Goal: Task Accomplishment & Management: Manage account settings

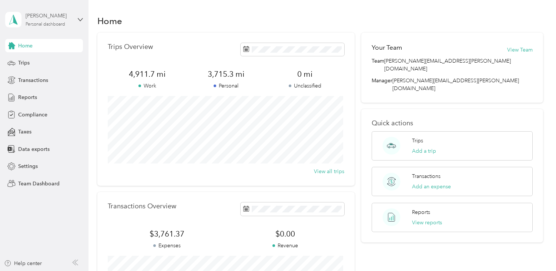
click at [44, 17] on div "[PERSON_NAME]" at bounding box center [49, 16] width 46 height 8
click at [39, 60] on div "Team dashboard" at bounding box center [32, 61] width 40 height 8
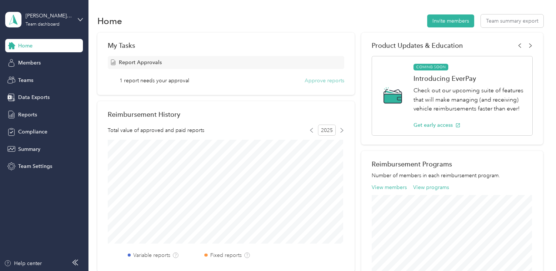
click at [321, 81] on button "Approve reports" at bounding box center [325, 81] width 40 height 8
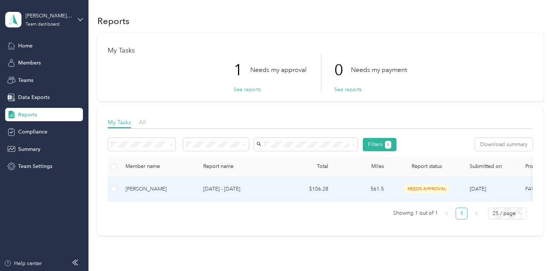
click at [140, 186] on div "[PERSON_NAME]" at bounding box center [158, 189] width 66 height 8
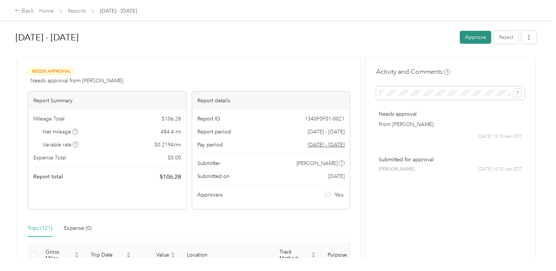
click at [474, 35] on button "Approve" at bounding box center [475, 37] width 31 height 13
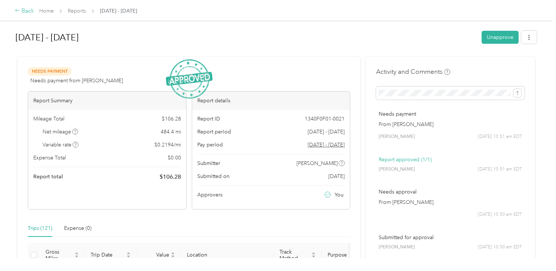
click at [25, 13] on div "Back" at bounding box center [24, 11] width 19 height 9
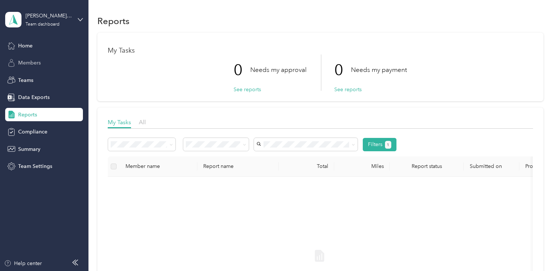
click at [31, 62] on span "Members" at bounding box center [29, 63] width 23 height 8
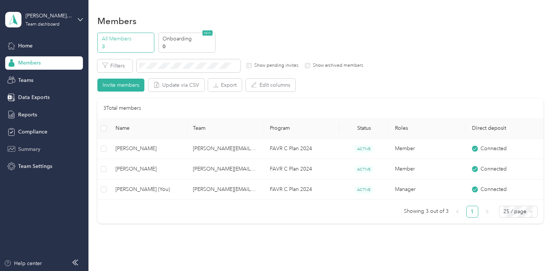
click at [23, 149] on span "Summary" at bounding box center [29, 149] width 22 height 8
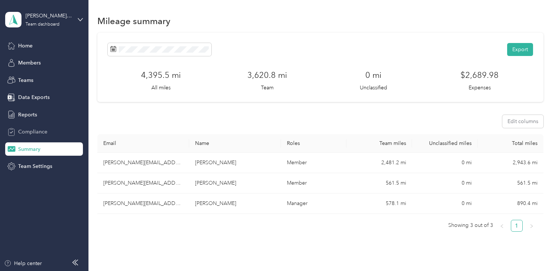
click at [27, 128] on span "Compliance" at bounding box center [32, 132] width 29 height 8
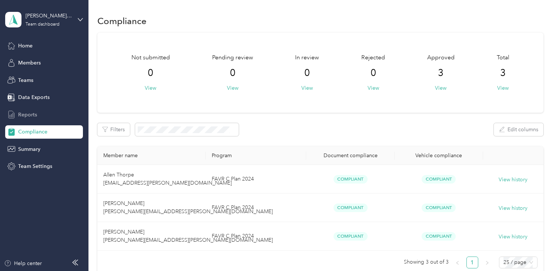
click at [26, 113] on span "Reports" at bounding box center [27, 115] width 19 height 8
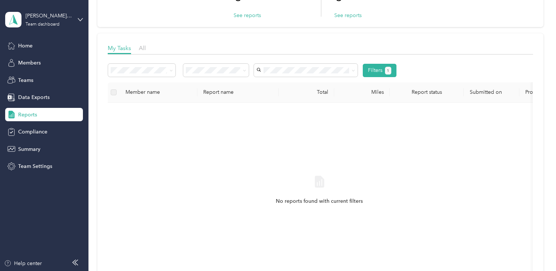
scroll to position [37, 0]
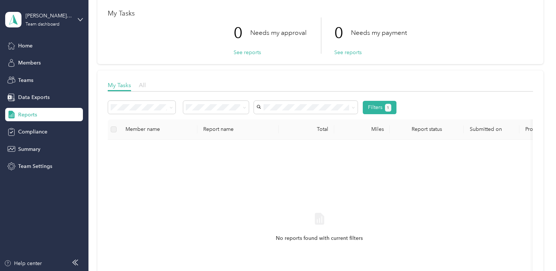
click at [143, 86] on span "All" at bounding box center [142, 84] width 7 height 7
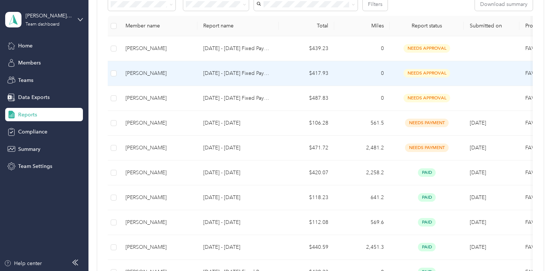
scroll to position [185, 0]
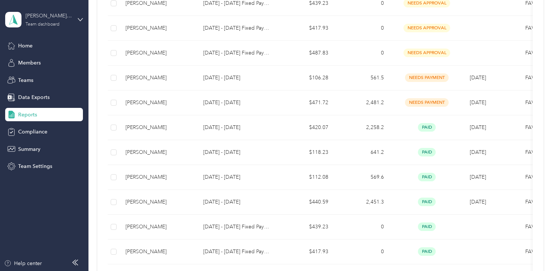
click at [37, 22] on div "Team dashboard" at bounding box center [43, 24] width 34 height 4
click at [42, 76] on div "Personal dashboard" at bounding box center [35, 78] width 47 height 8
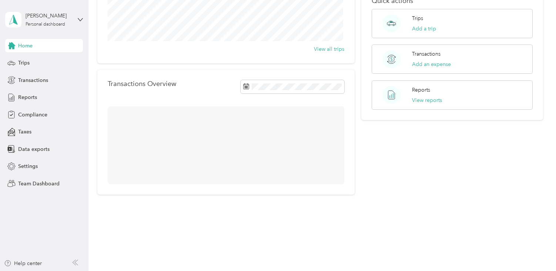
scroll to position [135, 0]
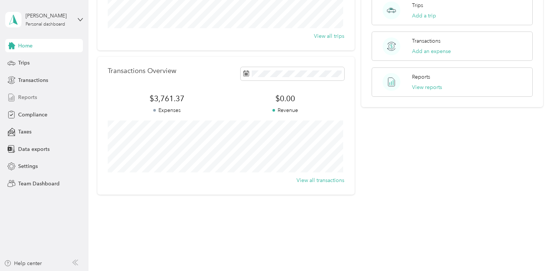
click at [19, 94] on span "Reports" at bounding box center [27, 97] width 19 height 8
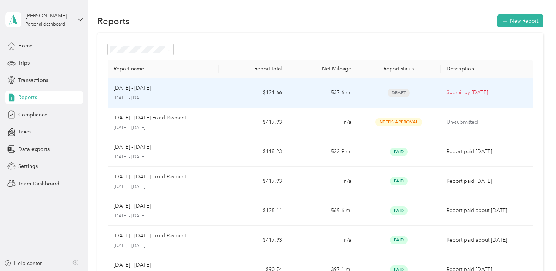
click at [147, 95] on p "[DATE] - [DATE]" at bounding box center [163, 98] width 99 height 7
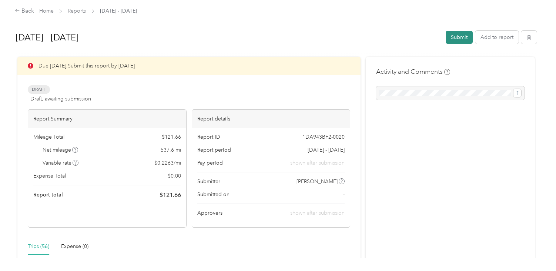
click at [460, 36] on button "Submit" at bounding box center [459, 37] width 27 height 13
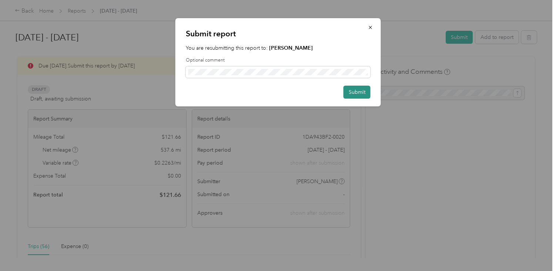
click at [356, 92] on button "Submit" at bounding box center [357, 92] width 27 height 13
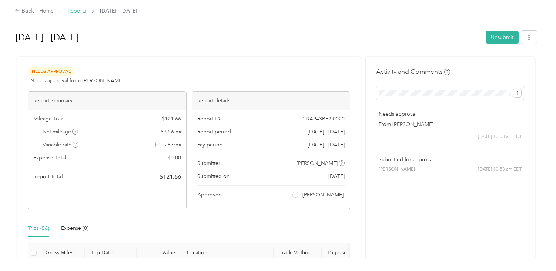
click at [74, 9] on link "Reports" at bounding box center [77, 11] width 18 height 6
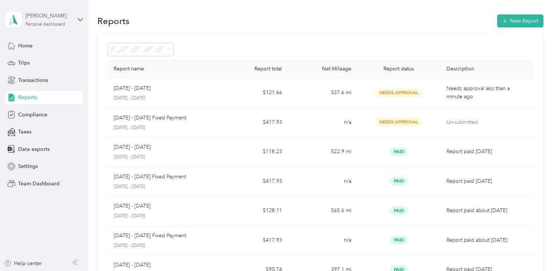
click at [43, 23] on div "Personal dashboard" at bounding box center [46, 24] width 40 height 4
click at [38, 61] on div "Team dashboard" at bounding box center [32, 61] width 40 height 8
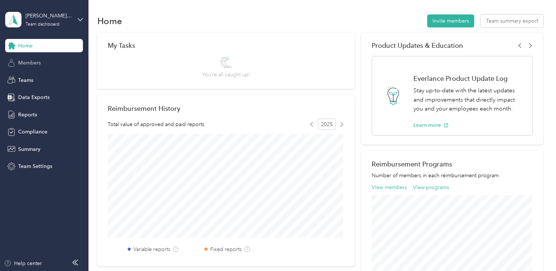
click at [27, 64] on span "Members" at bounding box center [29, 63] width 23 height 8
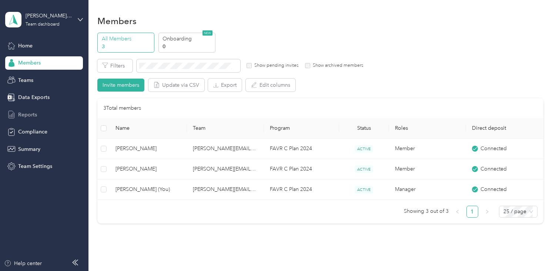
click at [29, 114] on span "Reports" at bounding box center [27, 115] width 19 height 8
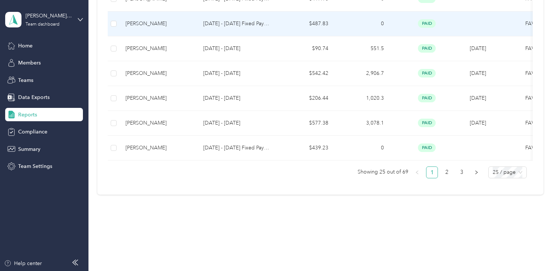
scroll to position [641, 0]
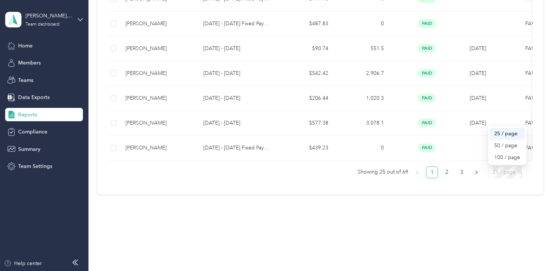
click at [511, 174] on span "25 / page" at bounding box center [508, 172] width 30 height 11
click at [505, 157] on div "100 / page" at bounding box center [507, 157] width 26 height 8
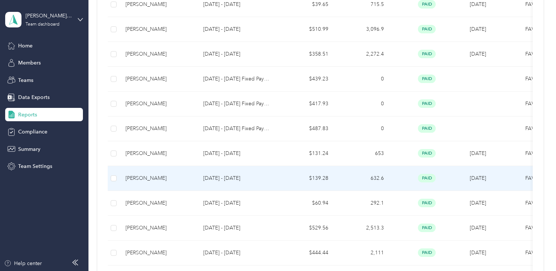
scroll to position [1548, 0]
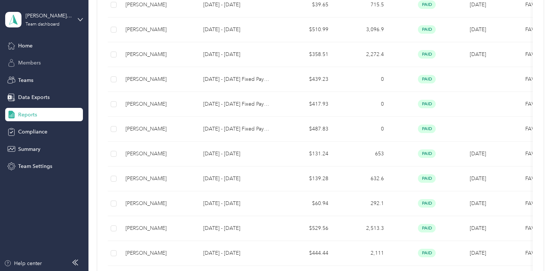
click at [31, 64] on span "Members" at bounding box center [29, 63] width 23 height 8
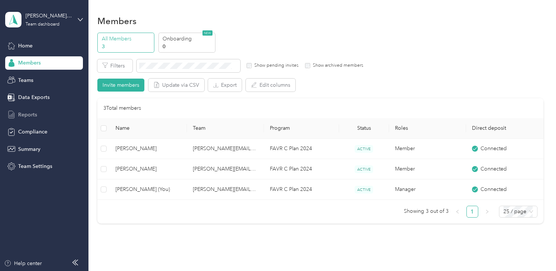
click at [26, 116] on span "Reports" at bounding box center [27, 115] width 19 height 8
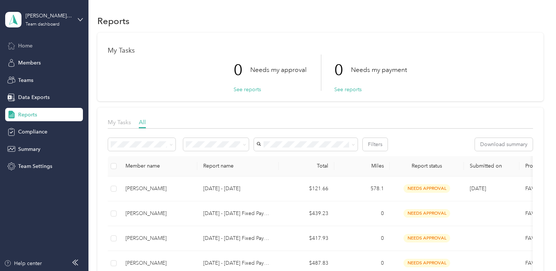
click at [24, 46] on span "Home" at bounding box center [25, 46] width 14 height 8
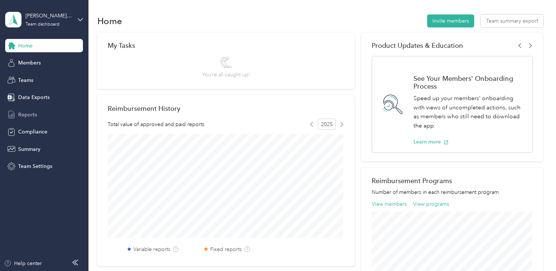
click at [33, 115] on span "Reports" at bounding box center [27, 115] width 19 height 8
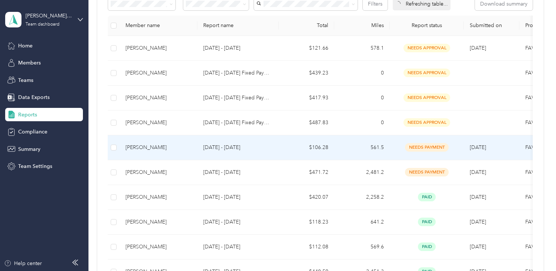
scroll to position [148, 0]
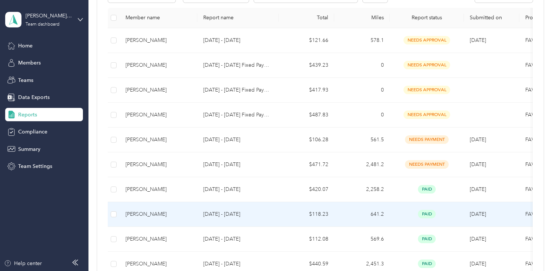
click at [141, 215] on div "[PERSON_NAME]" at bounding box center [158, 214] width 66 height 8
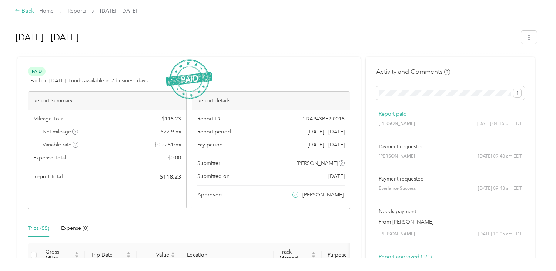
click at [23, 10] on div "Back" at bounding box center [24, 11] width 19 height 9
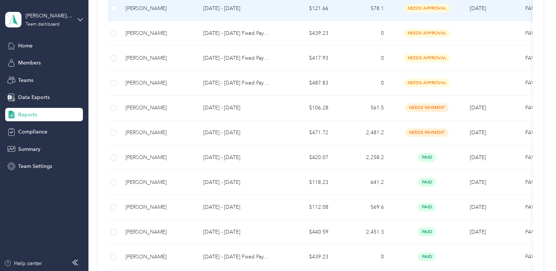
scroll to position [185, 0]
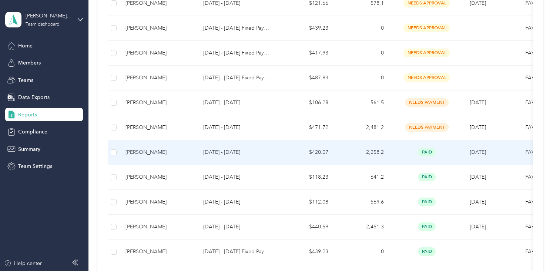
click at [218, 153] on p "[DATE] - [DATE]" at bounding box center [238, 152] width 70 height 8
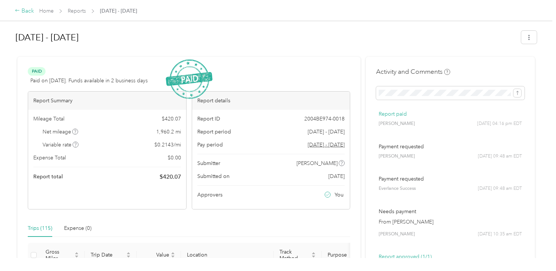
click at [23, 13] on div "Back" at bounding box center [24, 11] width 19 height 9
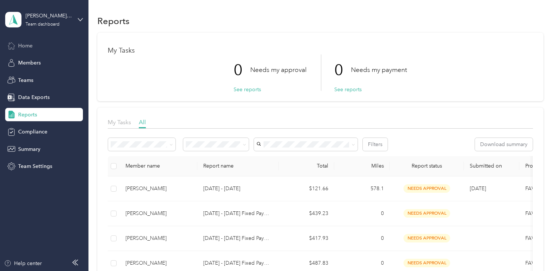
click at [24, 45] on span "Home" at bounding box center [25, 46] width 14 height 8
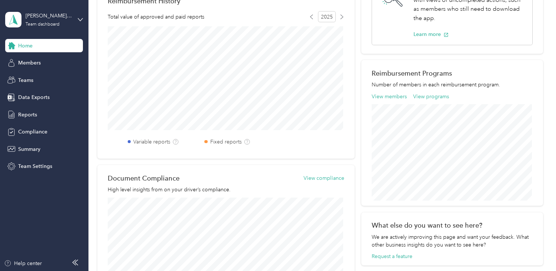
scroll to position [111, 0]
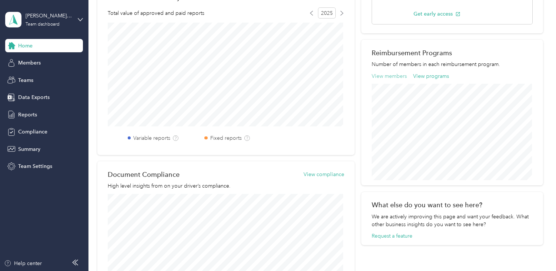
click at [393, 76] on button "View members" at bounding box center [389, 76] width 35 height 8
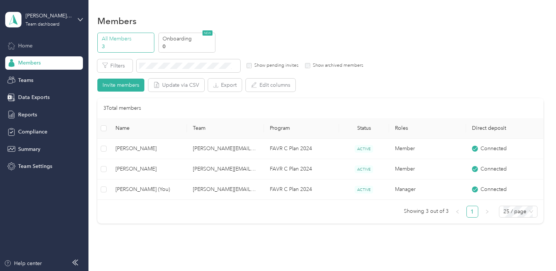
click at [23, 46] on span "Home" at bounding box center [25, 46] width 14 height 8
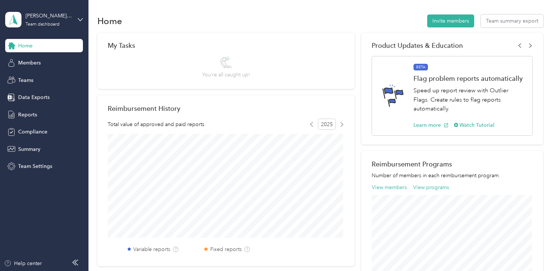
click at [22, 46] on span "Home" at bounding box center [25, 46] width 14 height 8
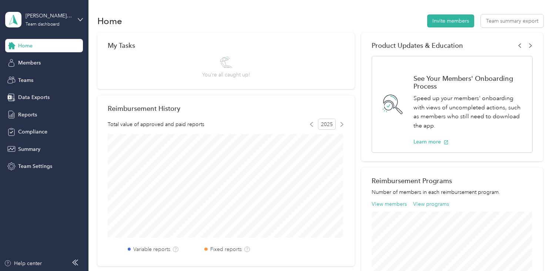
click at [29, 44] on span "Home" at bounding box center [25, 46] width 14 height 8
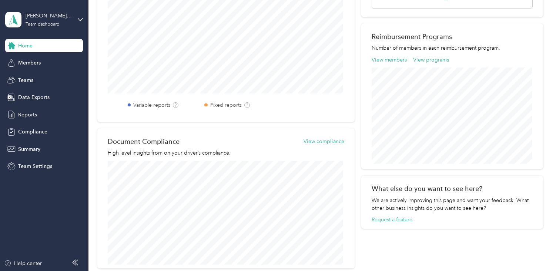
scroll to position [111, 0]
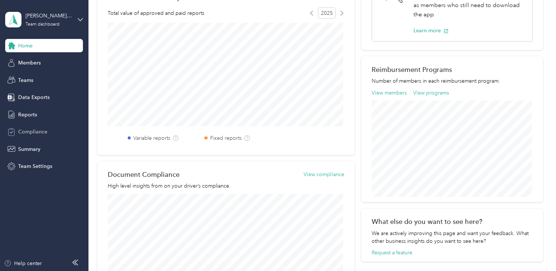
click at [26, 129] on span "Compliance" at bounding box center [32, 132] width 29 height 8
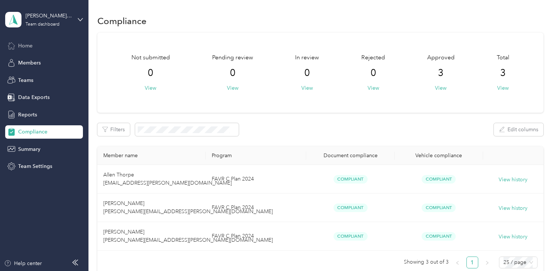
click at [29, 46] on span "Home" at bounding box center [25, 46] width 14 height 8
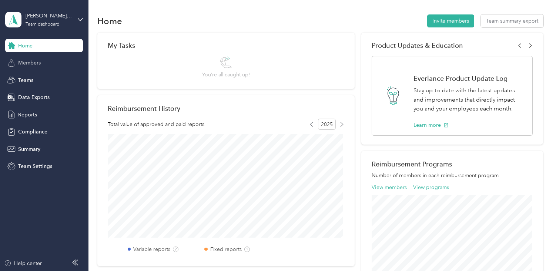
click at [32, 60] on span "Members" at bounding box center [29, 63] width 23 height 8
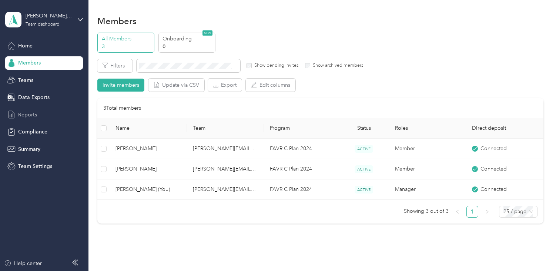
click at [25, 113] on span "Reports" at bounding box center [27, 115] width 19 height 8
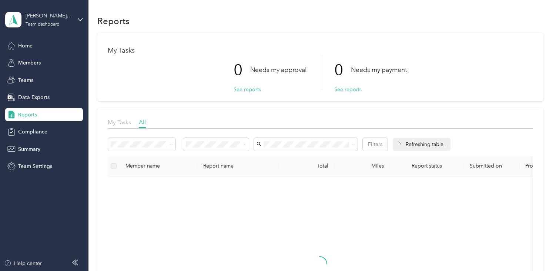
click at [201, 157] on div "All" at bounding box center [211, 158] width 47 height 8
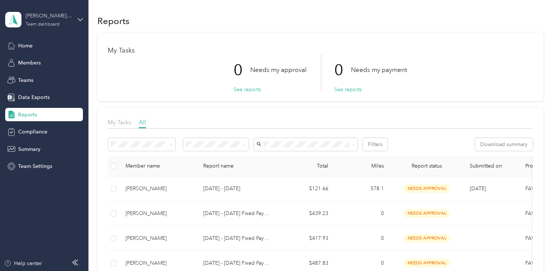
click at [40, 20] on div "[PERSON_NAME][EMAIL_ADDRESS][PERSON_NAME][DOMAIN_NAME] Team dashboard" at bounding box center [49, 19] width 46 height 15
click at [37, 78] on div "Personal dashboard" at bounding box center [35, 78] width 47 height 8
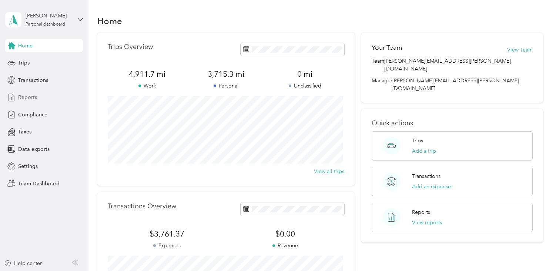
click at [25, 97] on span "Reports" at bounding box center [27, 97] width 19 height 8
